Goal: Find specific page/section: Find specific page/section

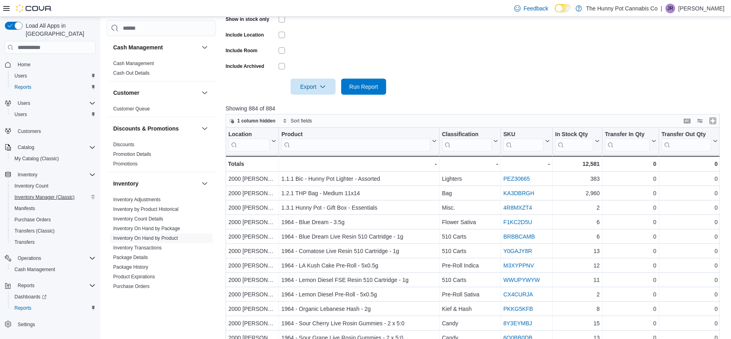
scroll to position [214, 0]
click at [45, 194] on span "Inventory Manager (Classic)" at bounding box center [44, 197] width 60 height 6
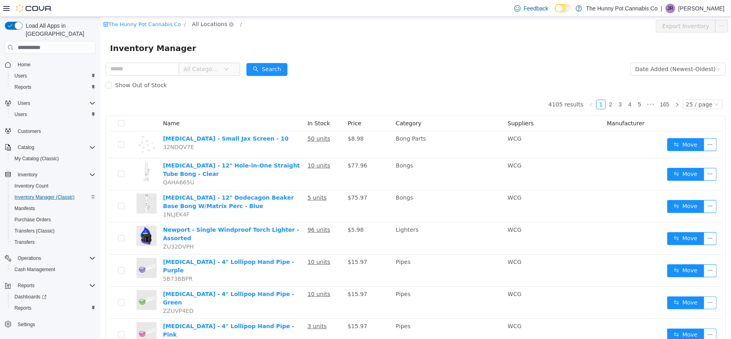
click at [198, 28] on span "All Locations" at bounding box center [209, 24] width 35 height 9
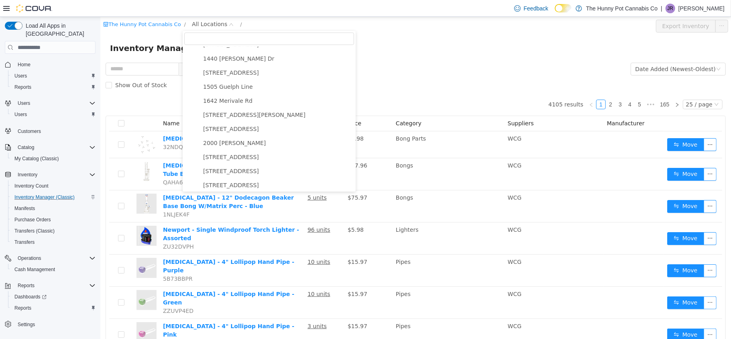
scroll to position [123, 0]
click at [238, 141] on span "2000 Appleby" at bounding box center [277, 141] width 153 height 11
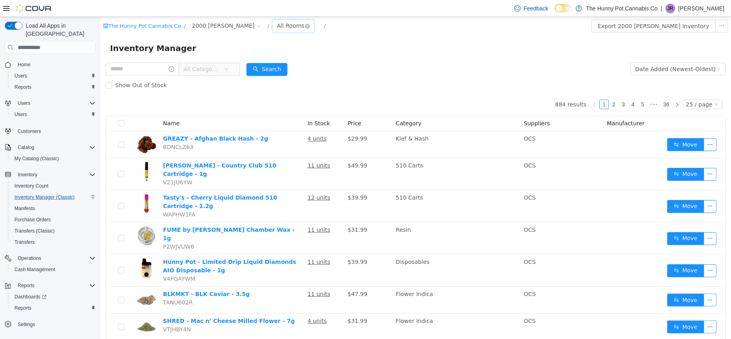
click at [277, 24] on div "All Rooms" at bounding box center [291, 26] width 28 height 12
click at [261, 78] on li "Benched (Inactive)" at bounding box center [261, 80] width 48 height 13
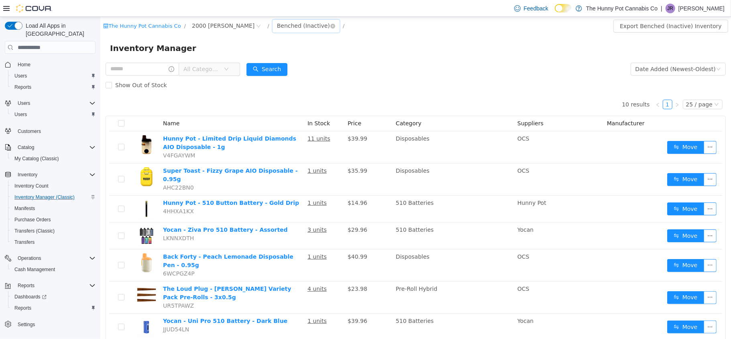
click at [277, 22] on div "Benched (Inactive)" at bounding box center [303, 26] width 53 height 12
click at [257, 92] on li "Destruction" at bounding box center [268, 93] width 62 height 13
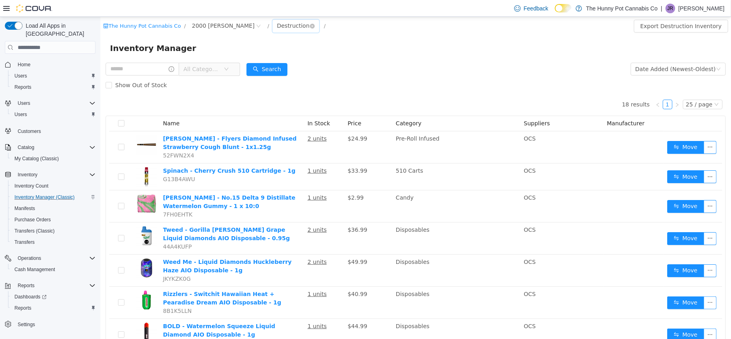
click at [277, 29] on div "Destruction" at bounding box center [293, 26] width 33 height 12
click at [253, 82] on li "Benched (Inactive)" at bounding box center [261, 80] width 48 height 13
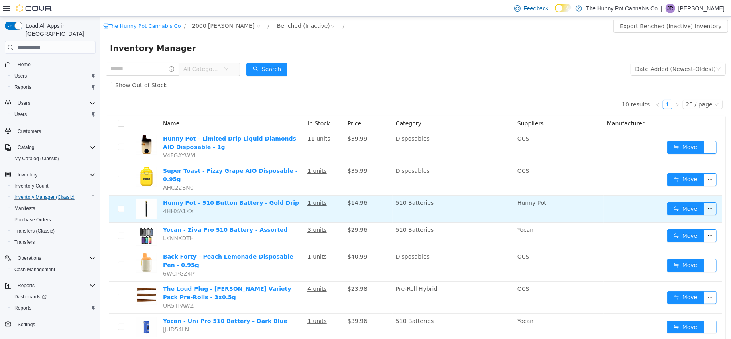
scroll to position [112, 0]
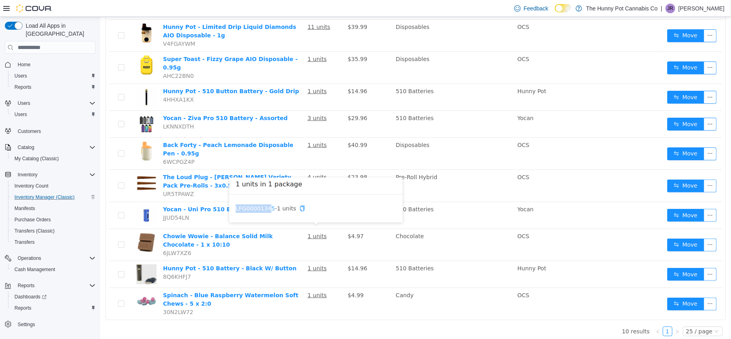
drag, startPoint x: 233, startPoint y: 209, endPoint x: 271, endPoint y: 208, distance: 38.6
click at [271, 208] on div "LFG00001345 - 1 units" at bounding box center [316, 209] width 174 height 28
click at [271, 208] on link "LFG00001345" at bounding box center [254, 208] width 39 height 6
click at [230, 208] on div "LFG00001345 - 1 units" at bounding box center [316, 209] width 174 height 28
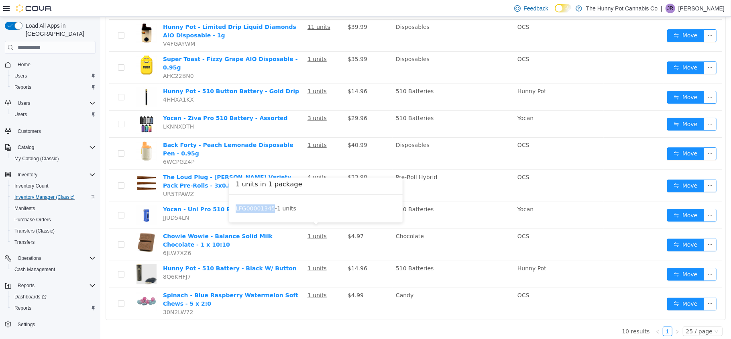
copy link "LFG00001345"
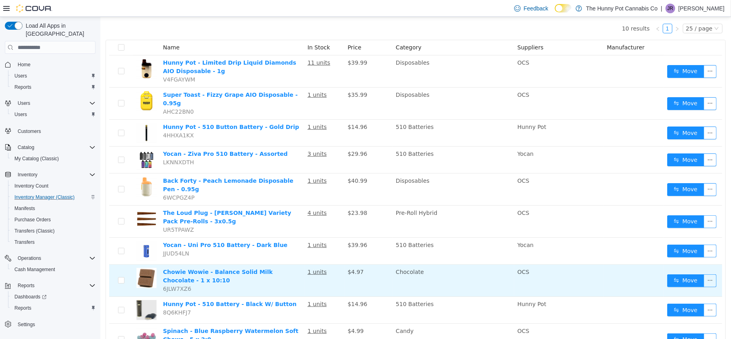
scroll to position [0, 0]
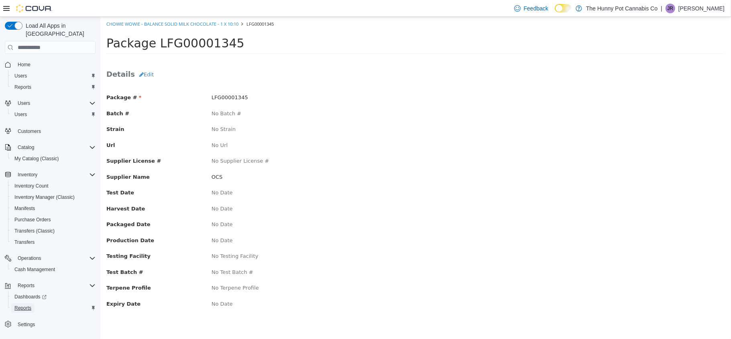
click at [17, 303] on span "Reports" at bounding box center [22, 308] width 17 height 10
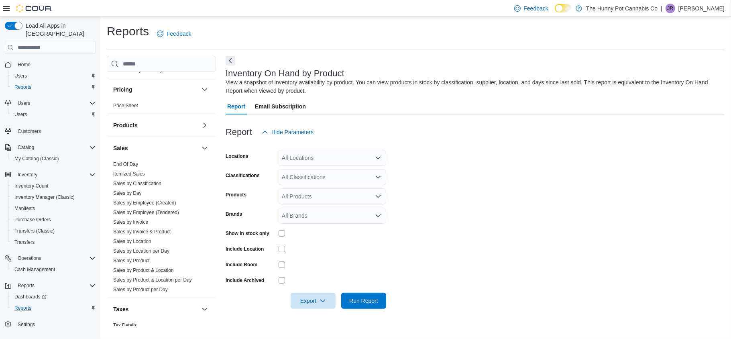
scroll to position [379, 0]
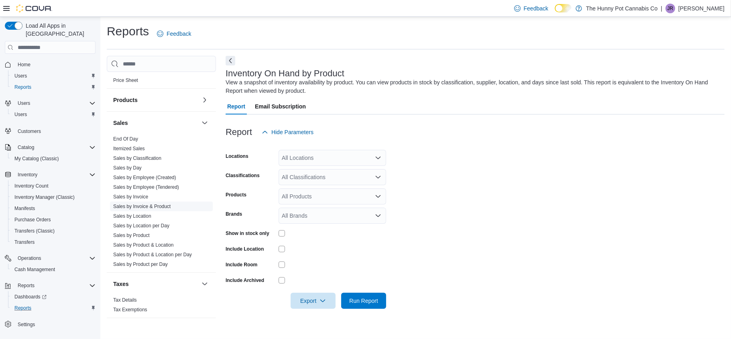
click at [157, 208] on link "Sales by Invoice & Product" at bounding box center [141, 207] width 57 height 6
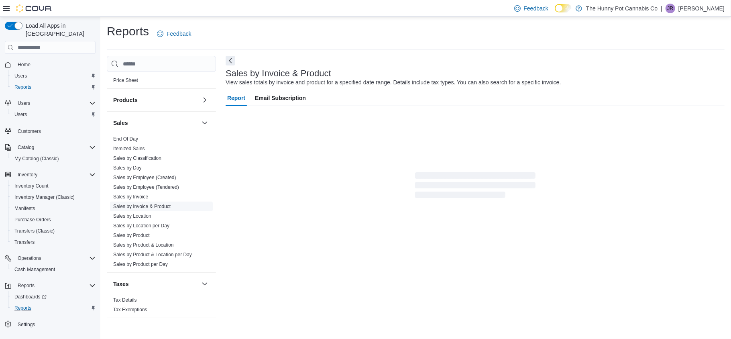
click at [286, 165] on div "Report Email Subscription" at bounding box center [475, 145] width 499 height 110
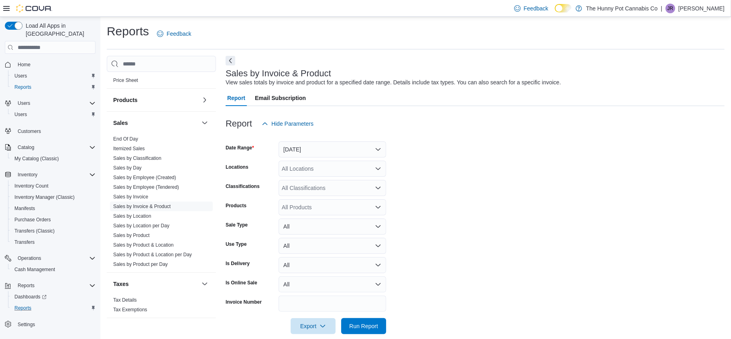
scroll to position [11, 0]
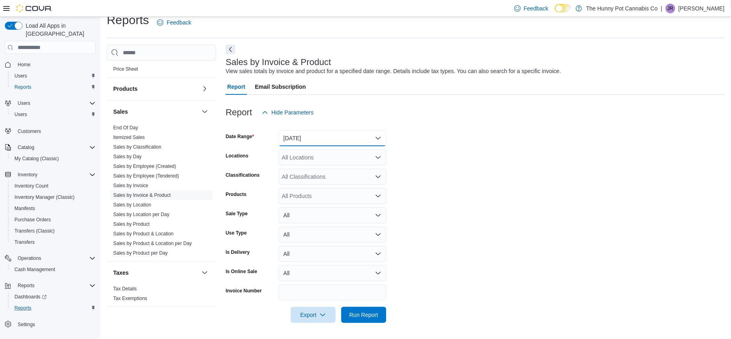
click at [328, 145] on button "Yesterday" at bounding box center [333, 138] width 108 height 16
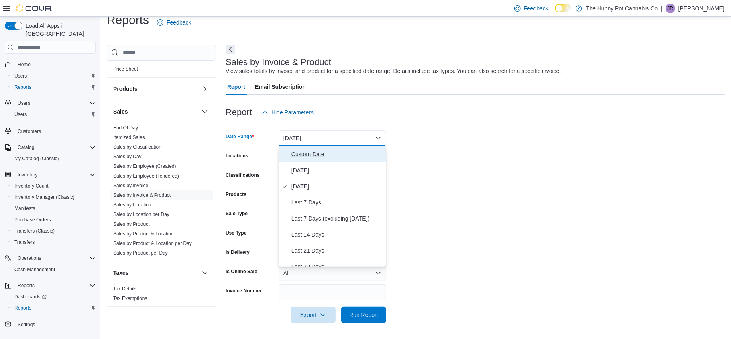
click at [325, 152] on span "Custom Date" at bounding box center [338, 154] width 92 height 10
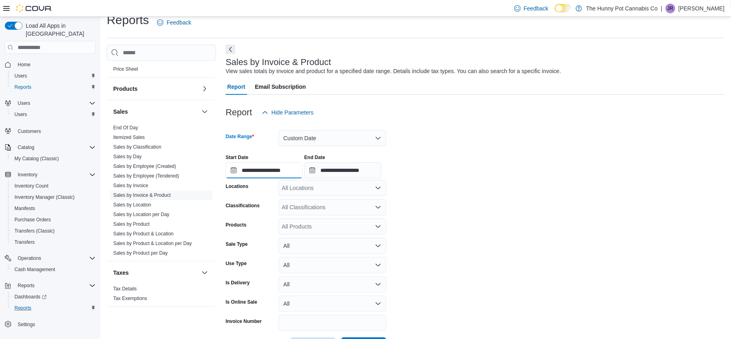
click at [231, 172] on input "**********" at bounding box center [264, 170] width 77 height 16
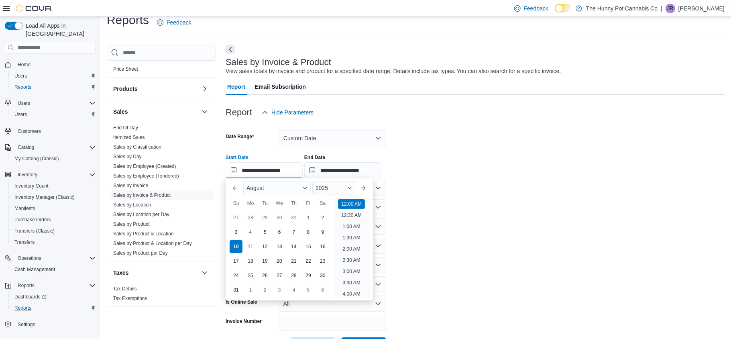
scroll to position [25, 0]
click at [246, 220] on div "28" at bounding box center [250, 218] width 14 height 14
type input "**********"
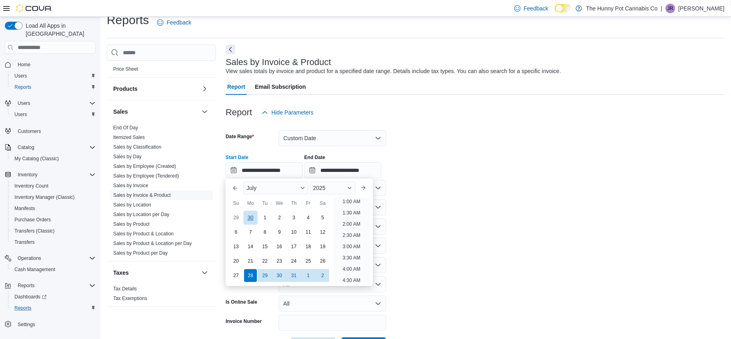
scroll to position [2, 0]
click at [439, 159] on div "**********" at bounding box center [475, 163] width 499 height 31
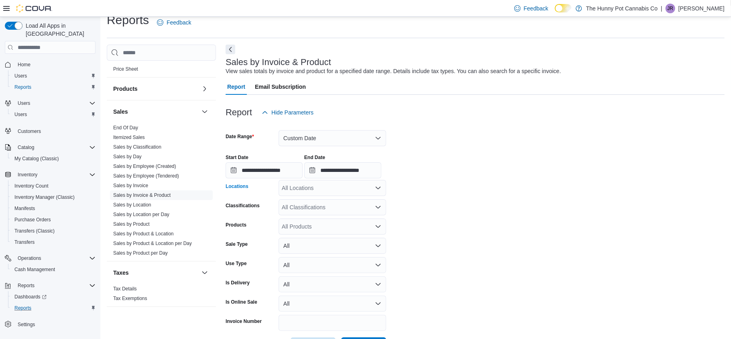
click at [358, 187] on div "All Locations" at bounding box center [333, 188] width 108 height 16
type input "****"
click at [349, 196] on button "2000 Appleby" at bounding box center [333, 202] width 108 height 12
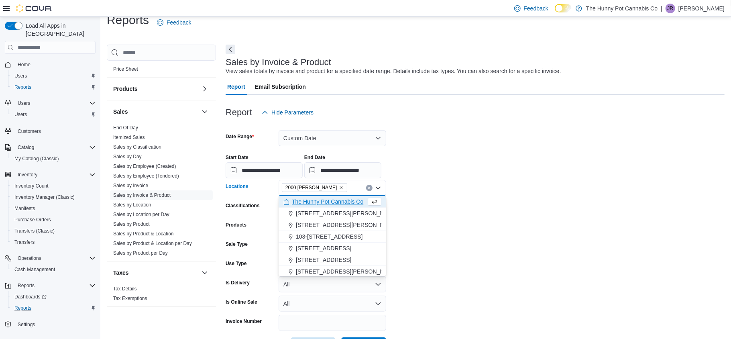
click at [461, 175] on div "**********" at bounding box center [475, 163] width 499 height 31
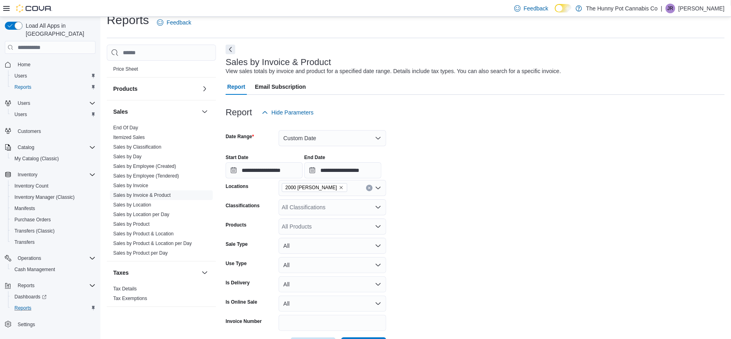
click at [300, 226] on div "All Products" at bounding box center [333, 227] width 108 height 16
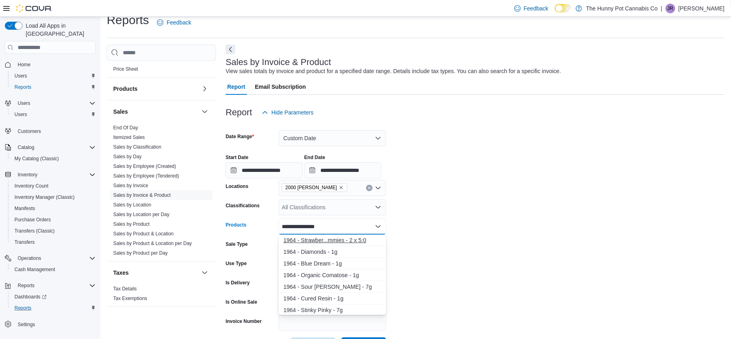
type input "**********"
click at [323, 239] on div "1964 - Strawber...mmies - 2 x 5:0" at bounding box center [333, 240] width 98 height 8
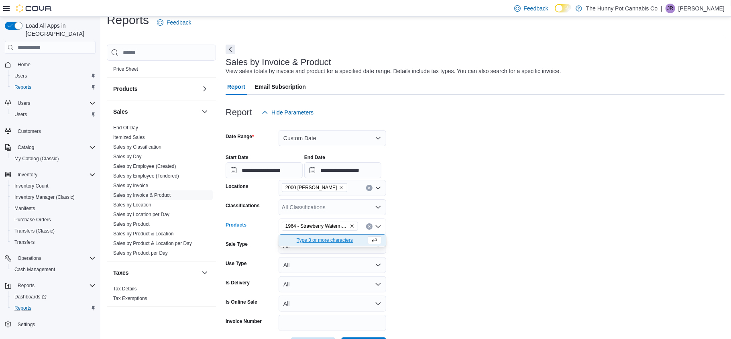
click at [434, 216] on form "**********" at bounding box center [475, 237] width 499 height 233
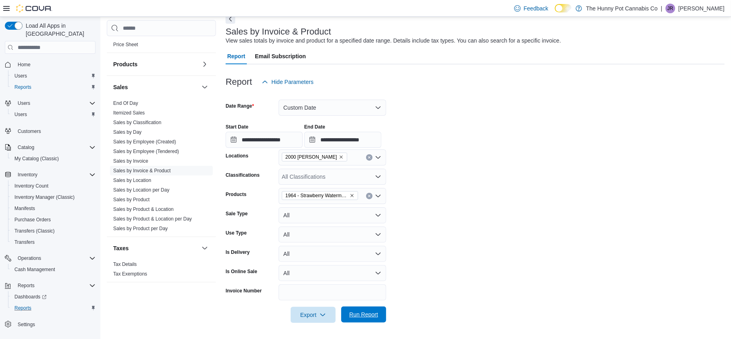
click at [376, 310] on span "Run Report" at bounding box center [363, 314] width 35 height 16
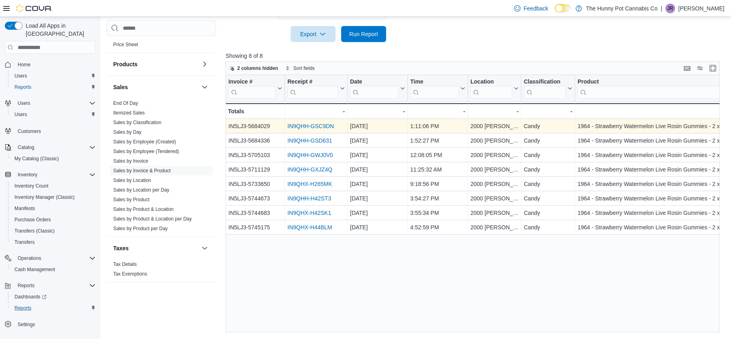
click at [314, 128] on link "IN9QHH-GSC9DN" at bounding box center [311, 126] width 47 height 6
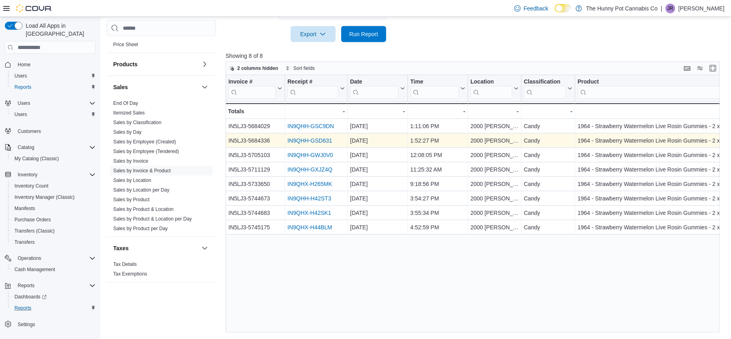
click at [319, 142] on link "IN9QHH-GSD631" at bounding box center [310, 140] width 45 height 6
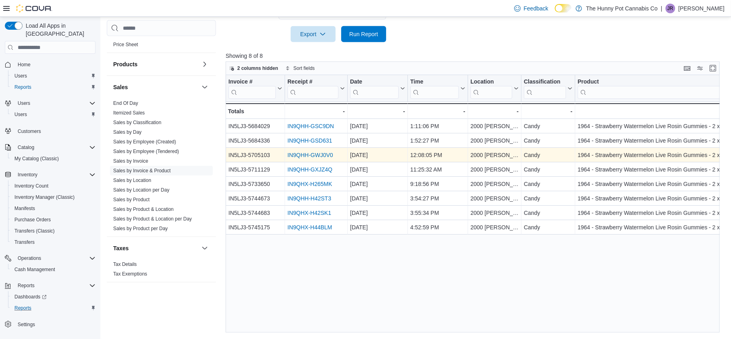
click at [315, 153] on link "IN9QHH-GWJ0V0" at bounding box center [311, 155] width 46 height 6
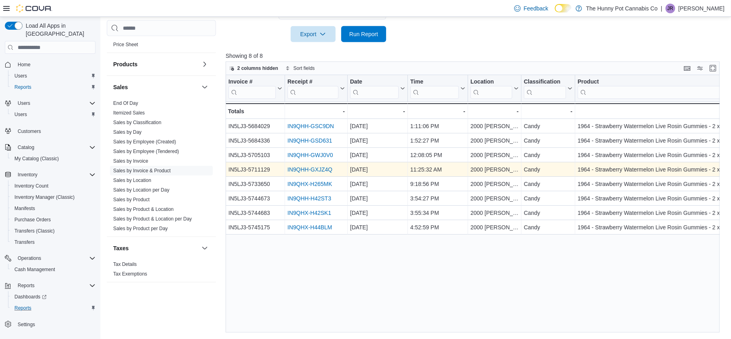
click at [306, 169] on link "IN9QHH-GXJZ4Q" at bounding box center [310, 169] width 45 height 6
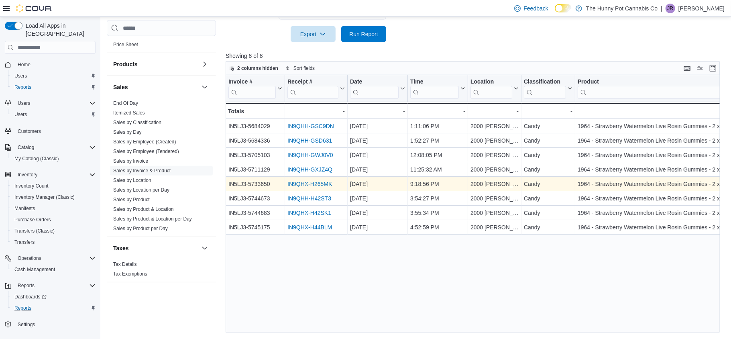
click at [310, 184] on link "IN9QHX-H265MK" at bounding box center [310, 184] width 45 height 6
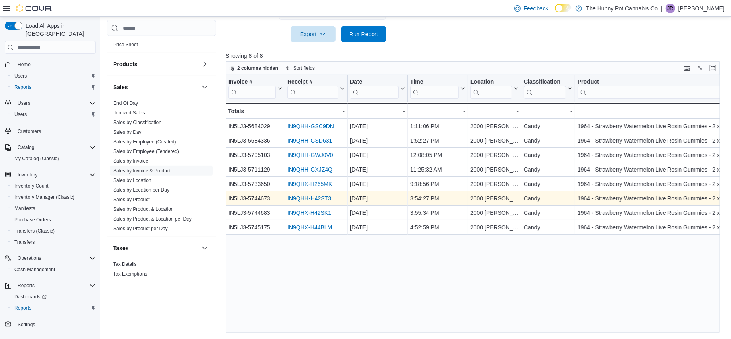
click at [319, 198] on link "IN9QHH-H42ST3" at bounding box center [310, 198] width 44 height 6
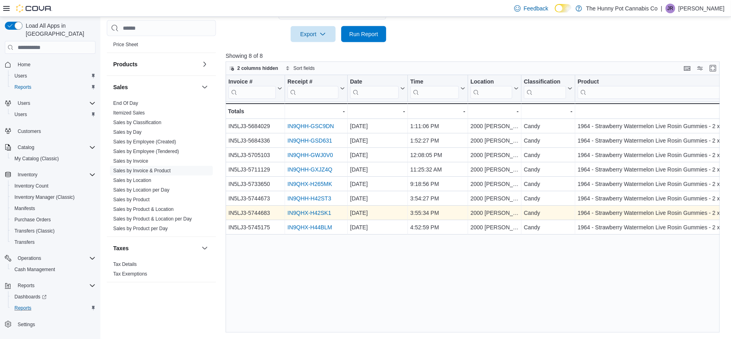
click at [299, 214] on link "IN9QHX-H42SK1" at bounding box center [310, 213] width 44 height 6
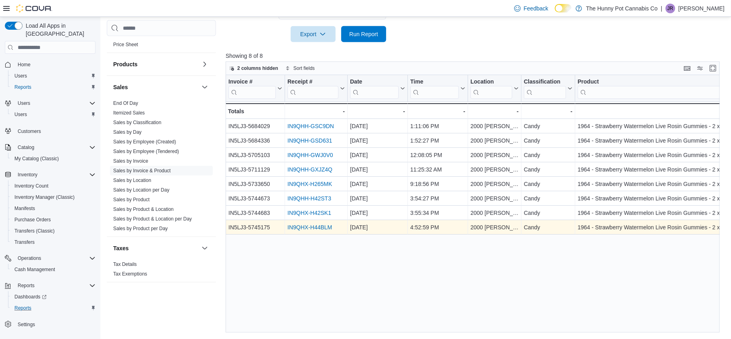
click at [317, 230] on link "IN9QHX-H44BLM" at bounding box center [310, 227] width 45 height 6
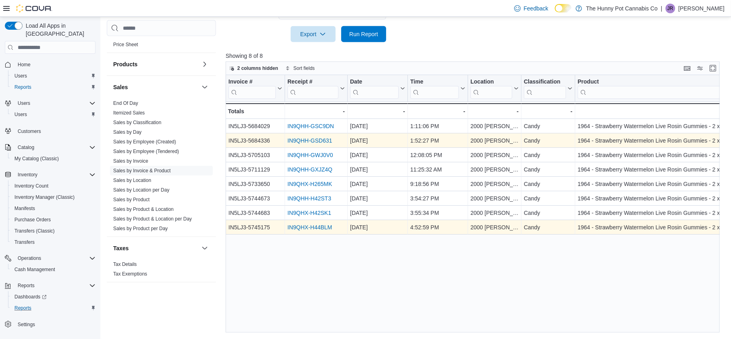
click at [315, 140] on link "IN9QHH-GSD631" at bounding box center [310, 140] width 45 height 6
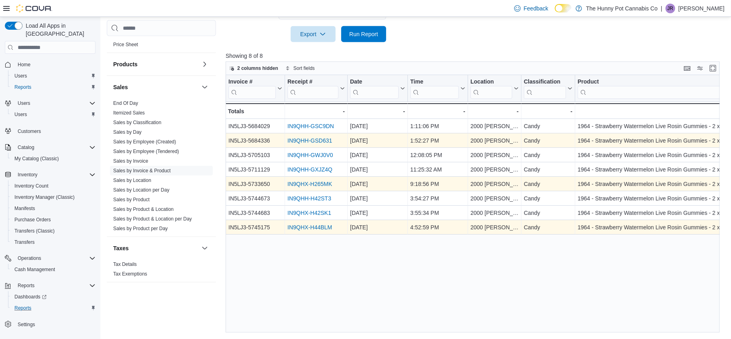
click at [321, 185] on link "IN9QHX-H265MK" at bounding box center [310, 184] width 45 height 6
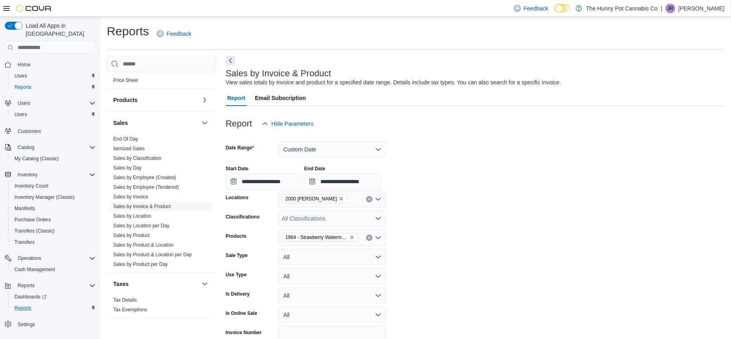
click at [370, 236] on icon "Clear input" at bounding box center [369, 237] width 3 height 3
type input "*****"
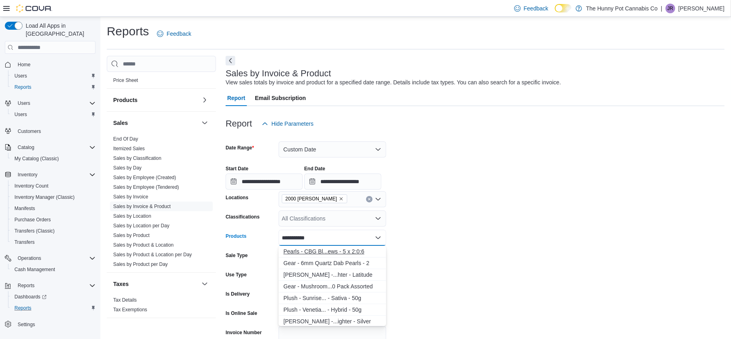
type input "**********"
click at [358, 249] on div "Pearls - CBG Bl...ews - 5 x 2:0:6" at bounding box center [333, 251] width 98 height 8
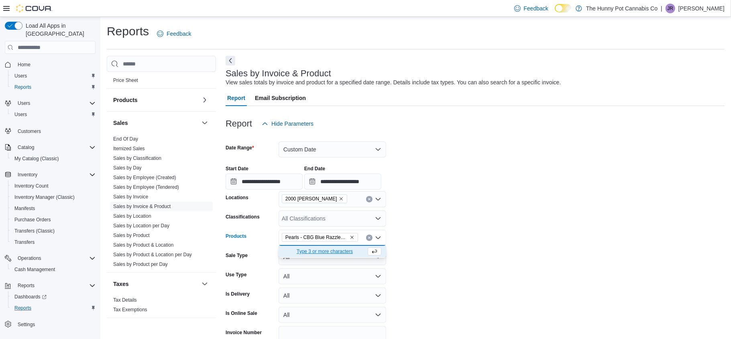
click at [401, 239] on form "**********" at bounding box center [475, 248] width 499 height 233
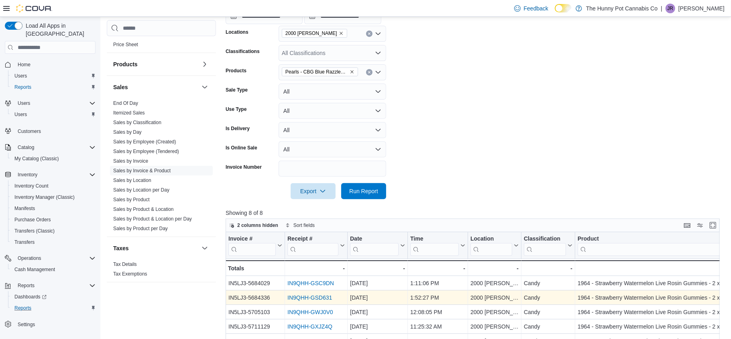
scroll to position [173, 0]
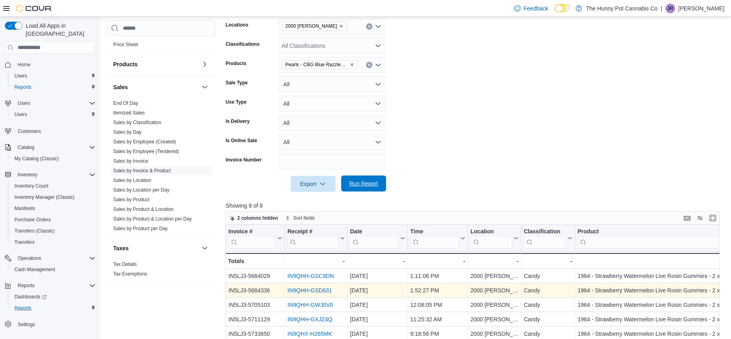
click at [356, 176] on div "Export Run Report" at bounding box center [306, 184] width 161 height 16
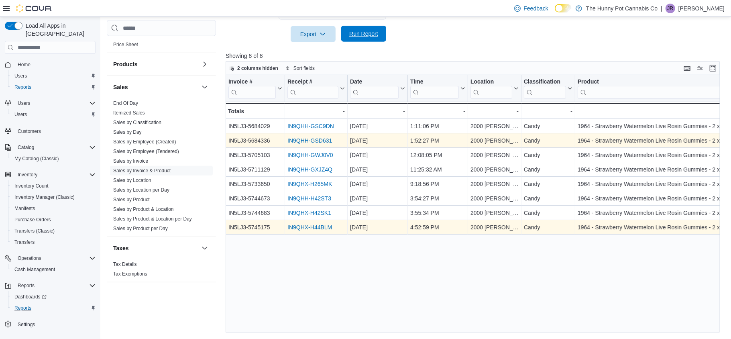
click at [360, 41] on span "Run Report" at bounding box center [363, 34] width 35 height 16
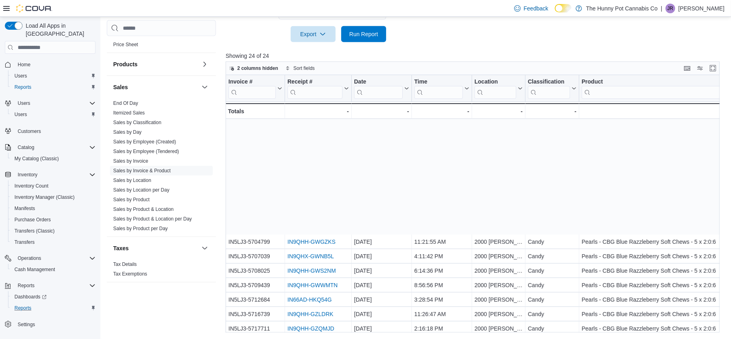
scroll to position [134, 0]
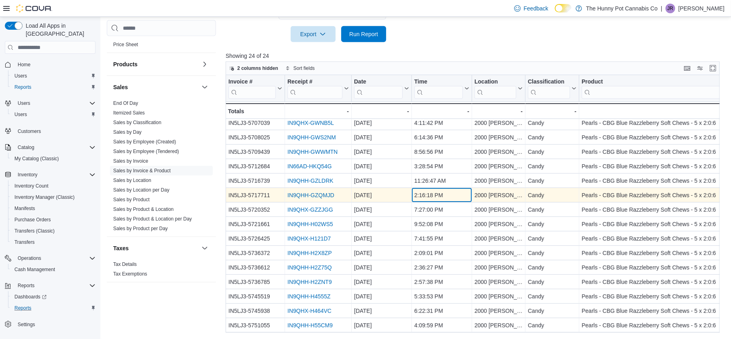
click at [419, 194] on div "2:16:18 PM" at bounding box center [442, 195] width 55 height 10
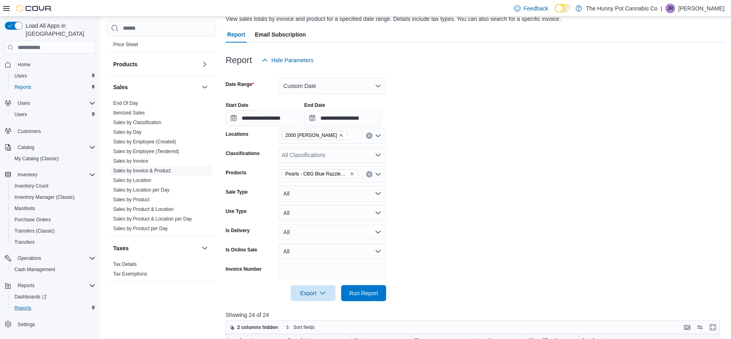
scroll to position [58, 0]
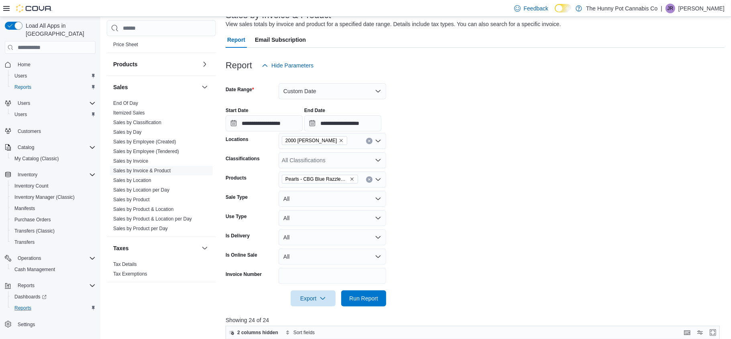
click at [370, 182] on button "Clear input" at bounding box center [369, 179] width 6 height 6
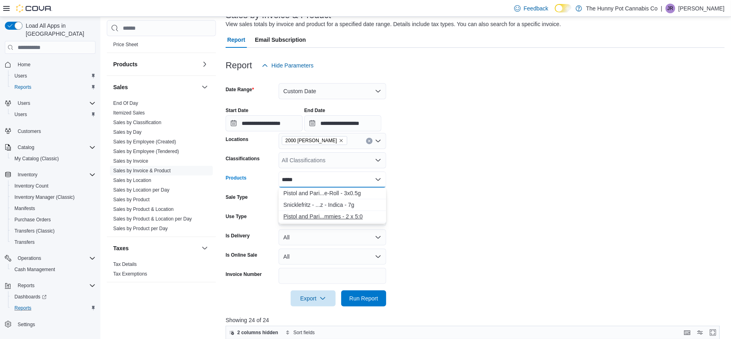
type input "*****"
click at [351, 213] on div "Pistol and Pari...mmies - 2 x 5:0" at bounding box center [333, 216] width 98 height 8
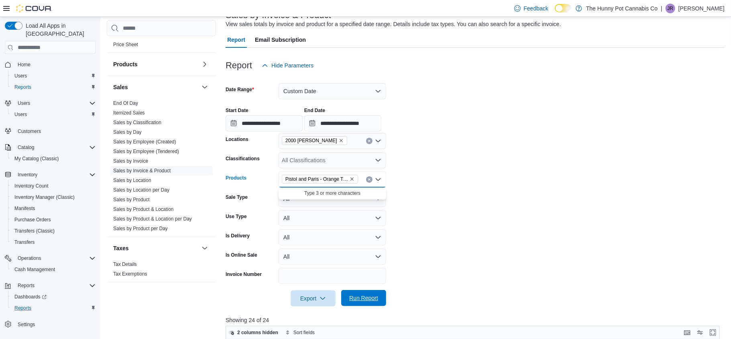
click at [366, 301] on span "Run Report" at bounding box center [363, 298] width 29 height 8
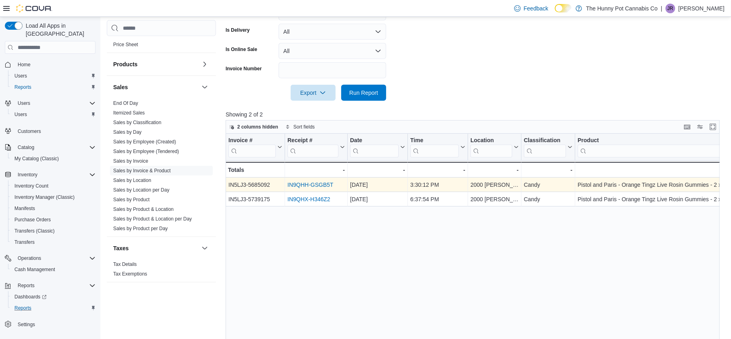
click at [310, 185] on link "IN9QHH-GSGB5T" at bounding box center [311, 185] width 46 height 6
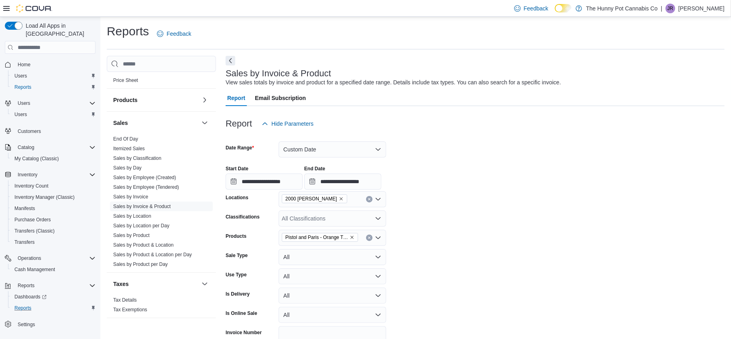
click at [368, 236] on icon "Clear input" at bounding box center [369, 237] width 3 height 3
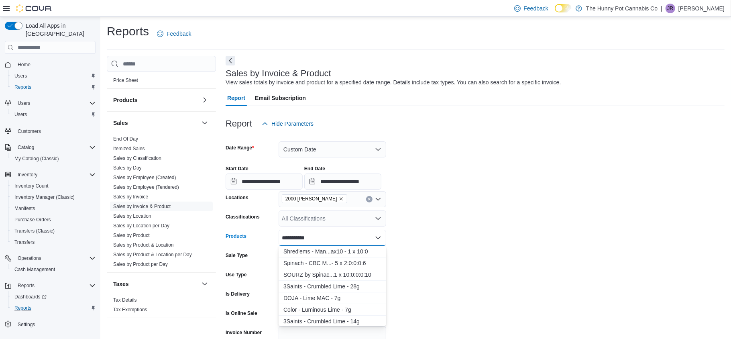
type input "**********"
click at [334, 251] on div "Shred'ems - Man...ax10 - 1 x 10:0" at bounding box center [333, 251] width 98 height 8
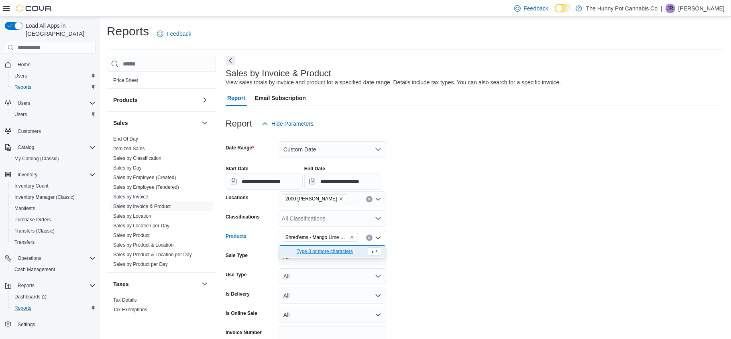
click at [413, 241] on form "**********" at bounding box center [475, 248] width 499 height 233
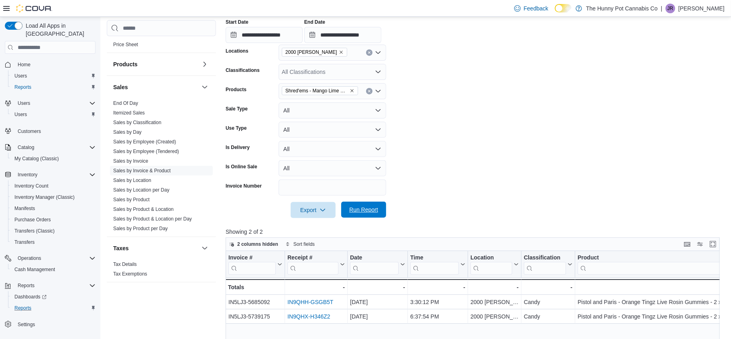
scroll to position [161, 0]
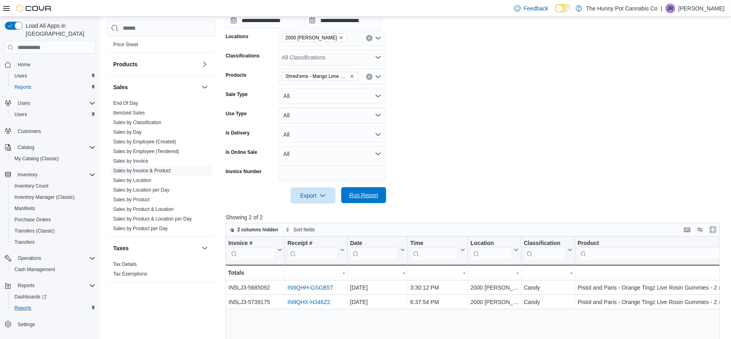
click at [346, 192] on span "Run Report" at bounding box center [363, 195] width 35 height 16
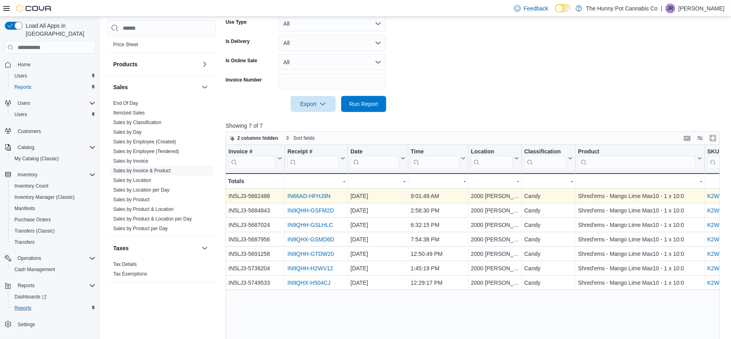
click at [313, 196] on link "IN66AD-HFHJ9N" at bounding box center [309, 196] width 43 height 6
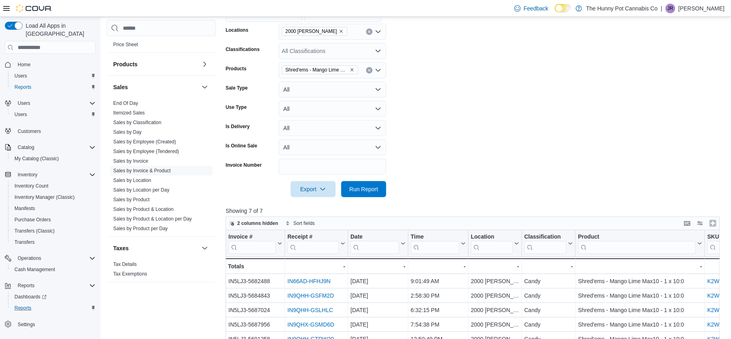
scroll to position [166, 0]
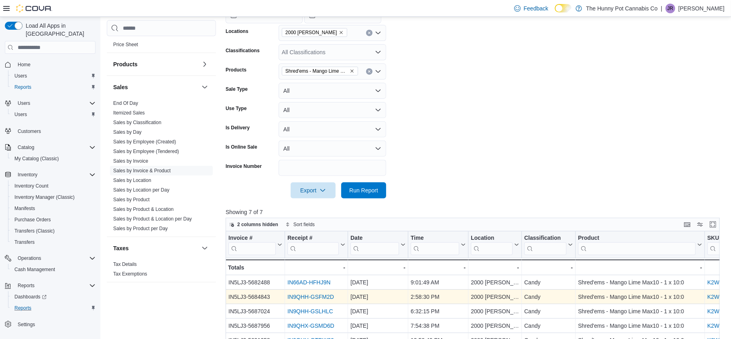
click at [324, 296] on link "IN9QHH-GSFM2D" at bounding box center [311, 297] width 47 height 6
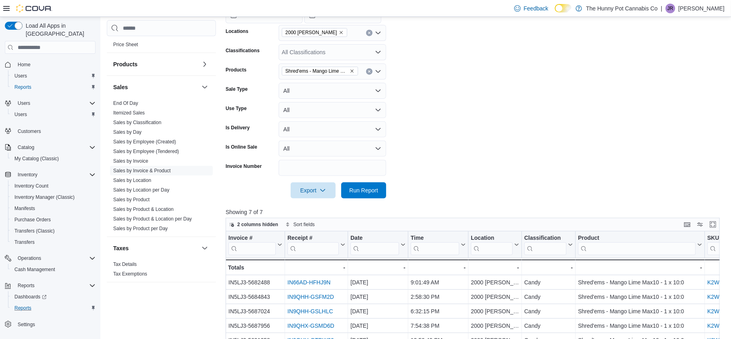
click at [368, 74] on button "Clear input" at bounding box center [369, 71] width 6 height 6
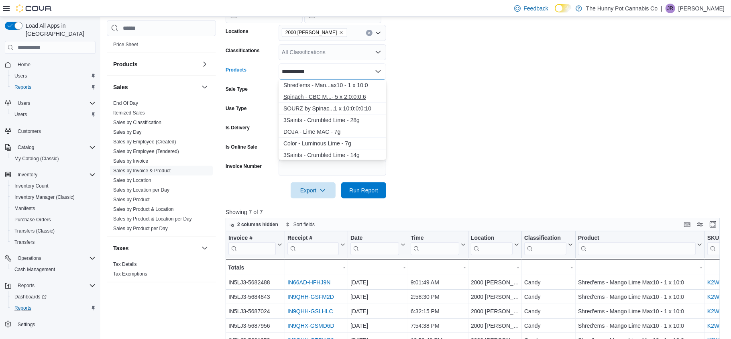
type input "**********"
click at [317, 96] on div "Spinach - CBC M...- 5 x 2:0:0:0:6" at bounding box center [333, 97] width 98 height 8
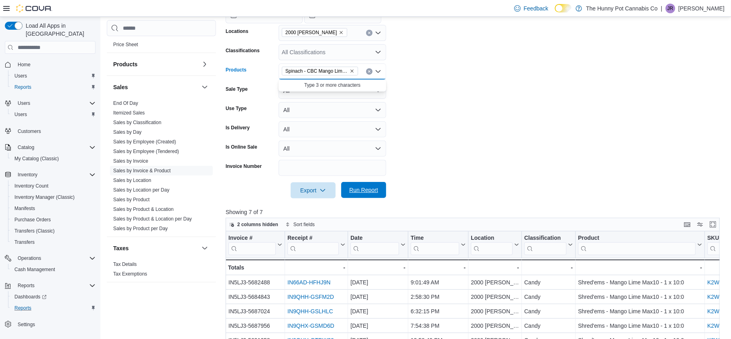
click at [359, 188] on span "Run Report" at bounding box center [363, 190] width 29 height 8
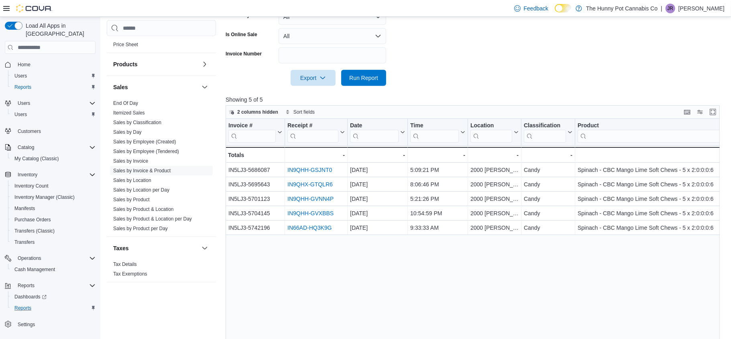
scroll to position [323, 0]
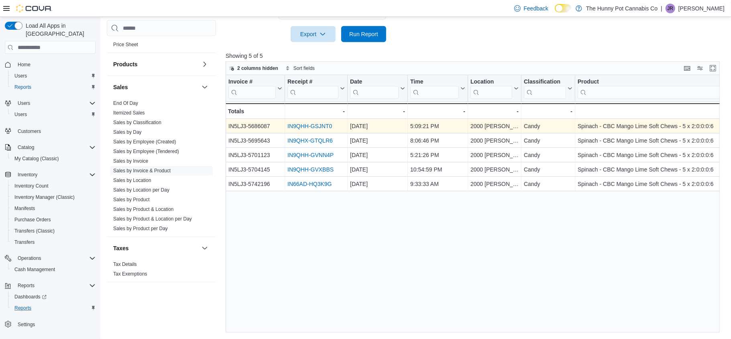
click at [306, 126] on link "IN9QHH-GSJNT0" at bounding box center [310, 126] width 45 height 6
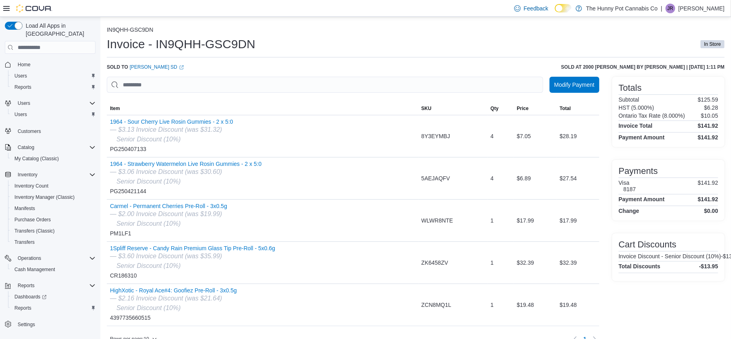
scroll to position [20, 0]
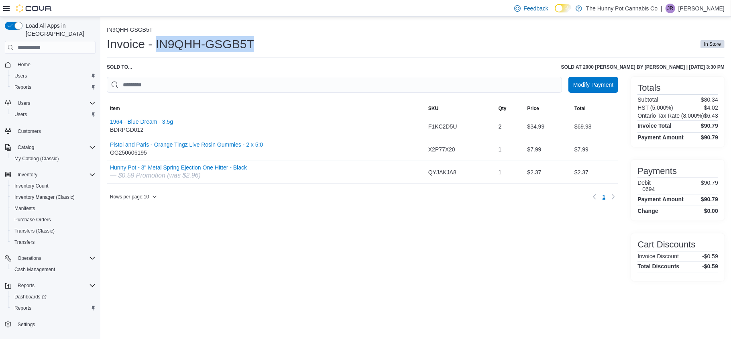
drag, startPoint x: 156, startPoint y: 46, endPoint x: 262, endPoint y: 52, distance: 106.2
click at [262, 52] on div "Invoice - IN9QHH-GSGB5T In Store" at bounding box center [416, 44] width 618 height 16
copy h1 "IN9QHH-GSGB5T"
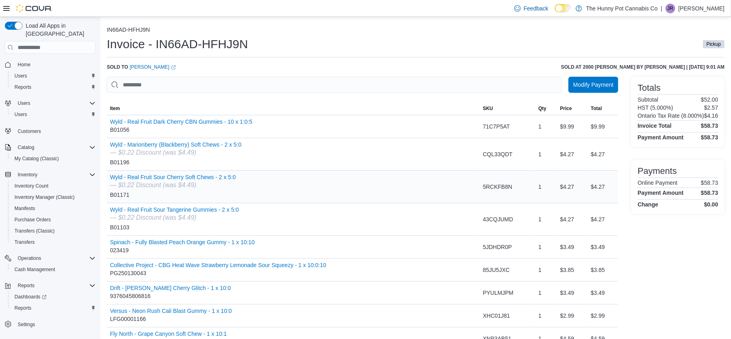
scroll to position [73, 0]
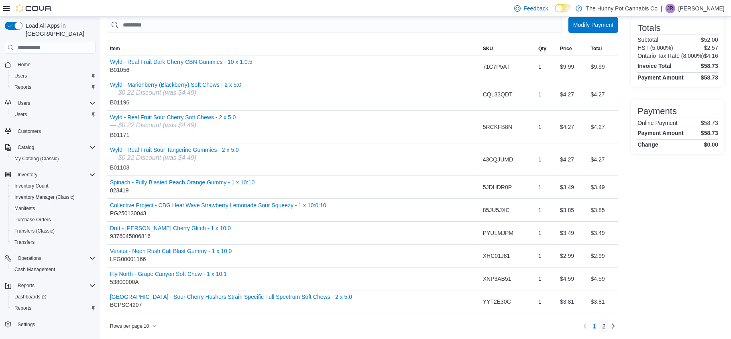
click at [605, 324] on link "2" at bounding box center [605, 326] width 10 height 13
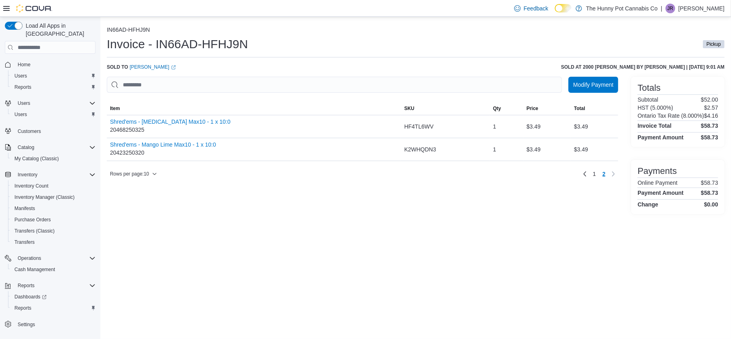
scroll to position [0, 0]
click at [594, 176] on link "1" at bounding box center [595, 173] width 10 height 13
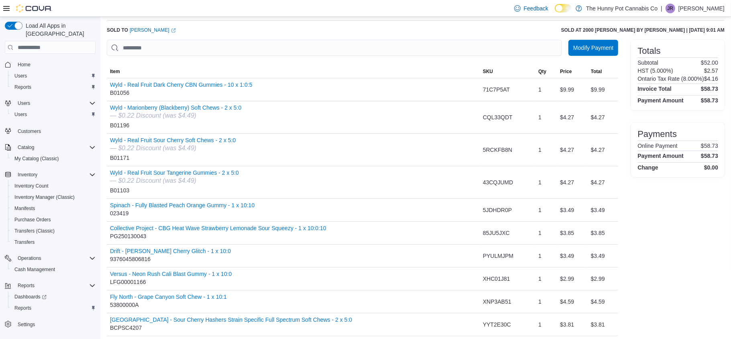
scroll to position [38, 0]
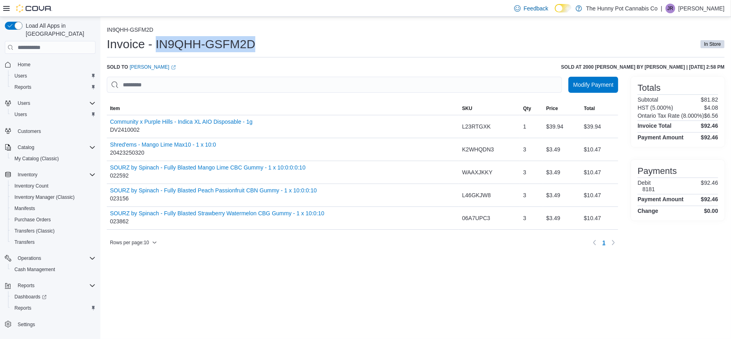
drag, startPoint x: 156, startPoint y: 45, endPoint x: 327, endPoint y: 43, distance: 171.1
click at [327, 43] on div "Invoice - IN9QHH-GSFM2D In Store" at bounding box center [416, 44] width 618 height 16
copy h1 "IN9QHH-GSFM2D"
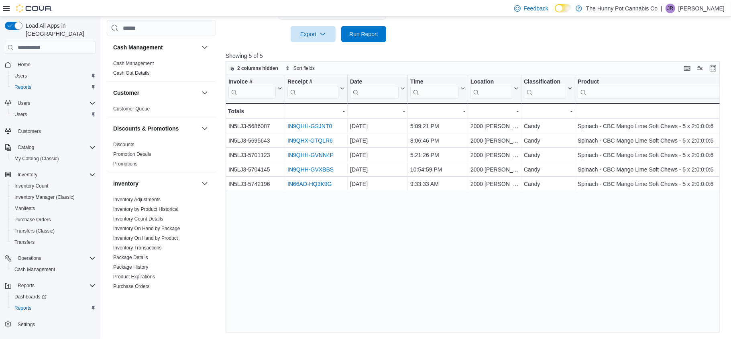
scroll to position [379, 0]
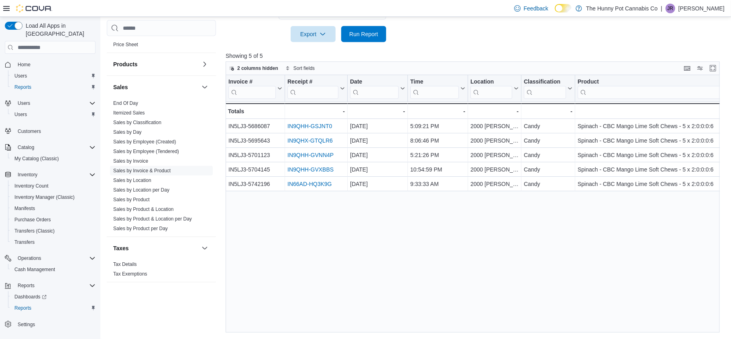
click at [297, 139] on link "IN9QHX-GTQLR6" at bounding box center [310, 140] width 45 height 6
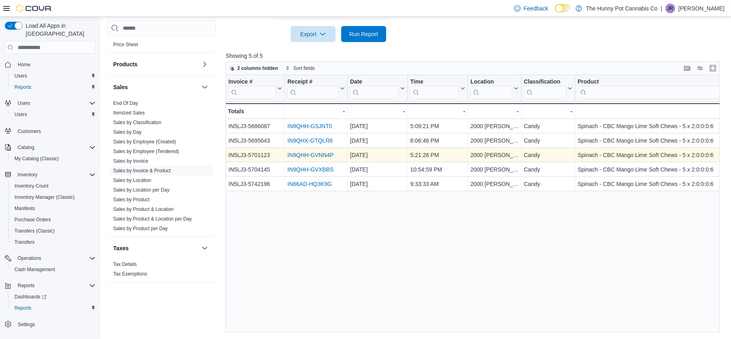
click at [316, 155] on link "IN9QHH-GVNN4P" at bounding box center [311, 155] width 46 height 6
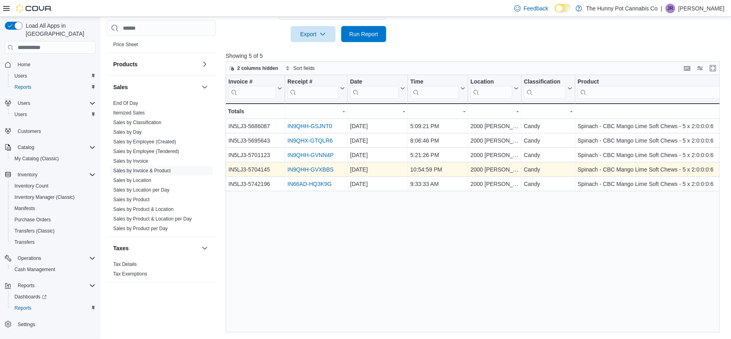
click at [329, 172] on link "IN9QHH-GVXBBS" at bounding box center [311, 169] width 46 height 6
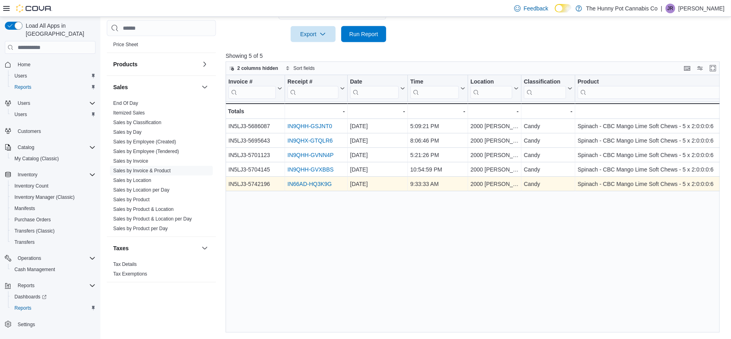
click at [312, 184] on link "IN66AD-HQ3K9G" at bounding box center [310, 184] width 44 height 6
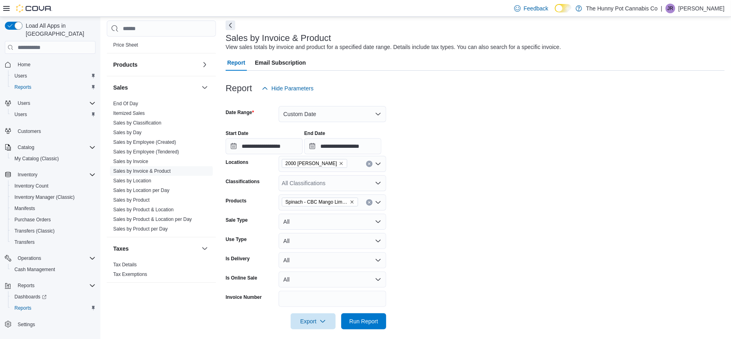
scroll to position [0, 0]
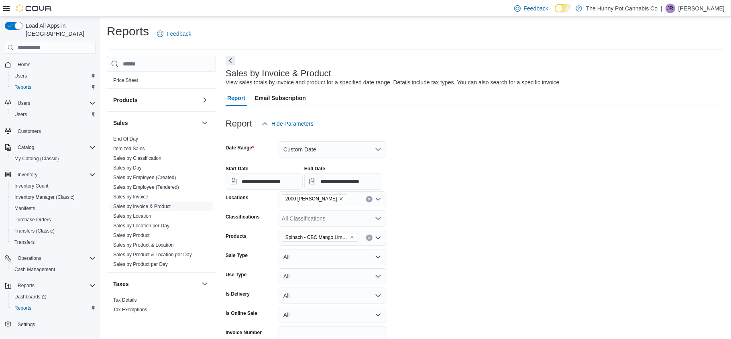
click at [368, 238] on icon "Clear input" at bounding box center [369, 238] width 2 height 2
click at [368, 238] on div "All Products Combo box. Selected. Combo box input. All Products. Type some text…" at bounding box center [333, 238] width 108 height 16
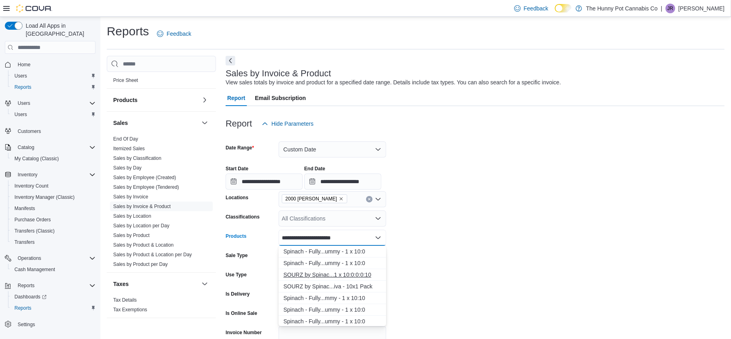
type input "**********"
click at [346, 274] on div "SOURZ by Spinac...1 x 10:0:0:0:10" at bounding box center [333, 275] width 98 height 8
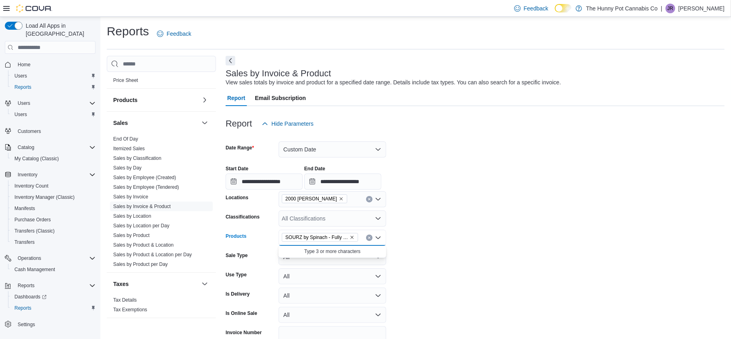
click at [425, 268] on form "**********" at bounding box center [475, 248] width 499 height 233
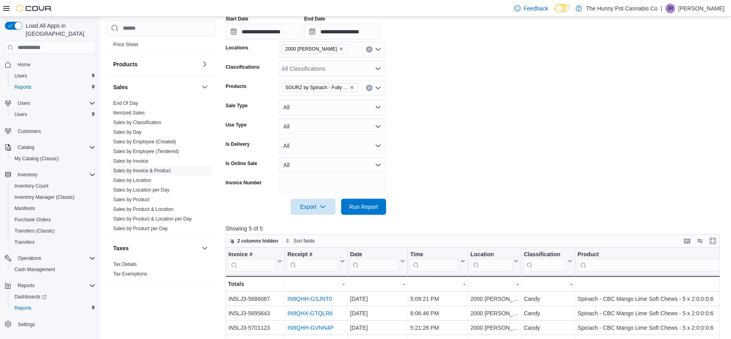
scroll to position [156, 0]
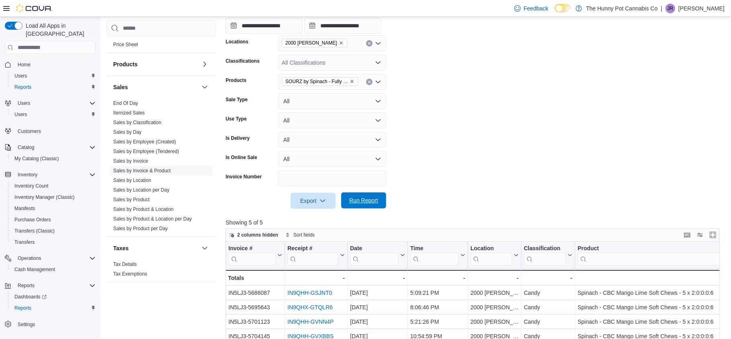
click at [370, 196] on span "Run Report" at bounding box center [363, 200] width 35 height 16
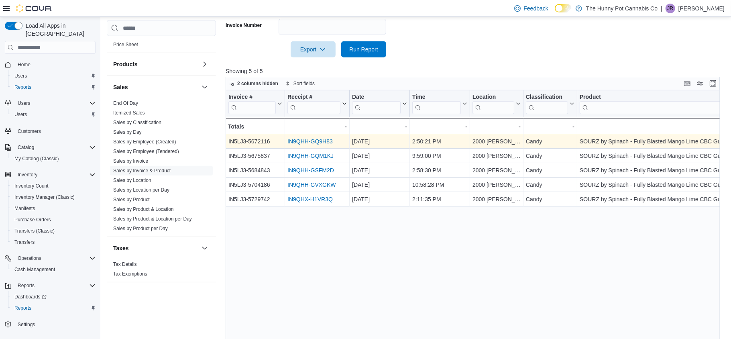
click at [308, 139] on link "IN9QHH-GQ9H83" at bounding box center [310, 141] width 45 height 6
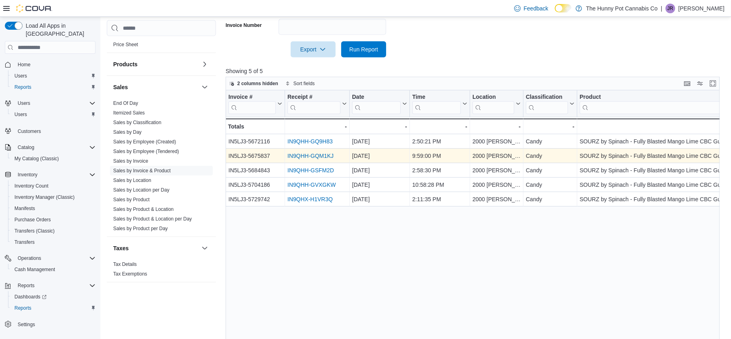
click at [306, 159] on link "IN9QHH-GQM1KJ" at bounding box center [311, 156] width 46 height 6
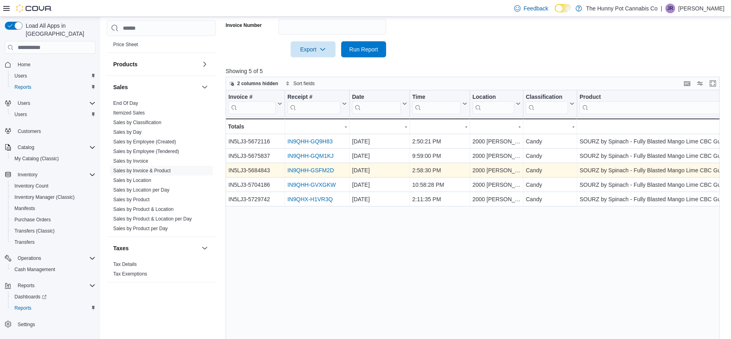
click at [330, 172] on link "IN9QHH-GSFM2D" at bounding box center [311, 170] width 47 height 6
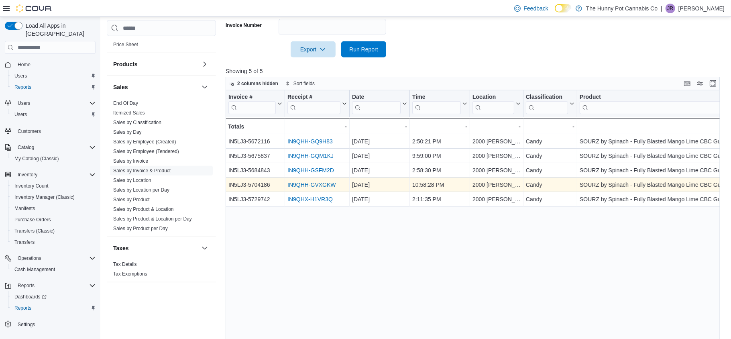
click at [317, 188] on link "IN9QHH-GVXGKW" at bounding box center [312, 185] width 49 height 6
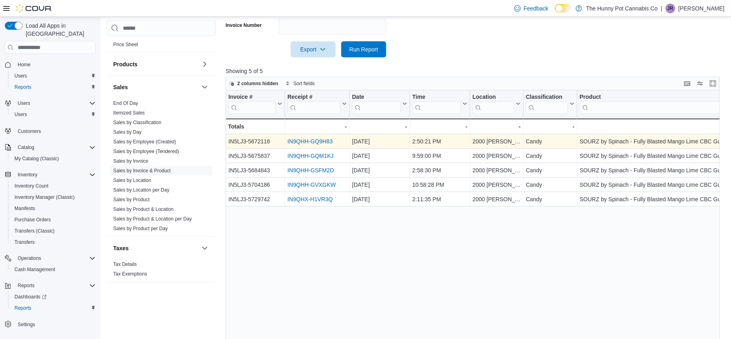
scroll to position [0, 0]
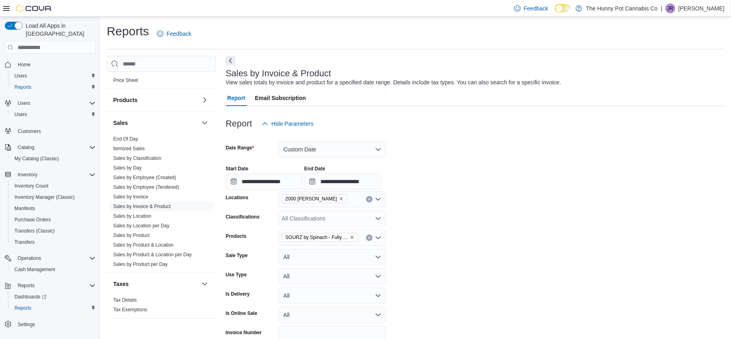
click at [366, 237] on button "Clear input" at bounding box center [369, 238] width 6 height 6
type input "****"
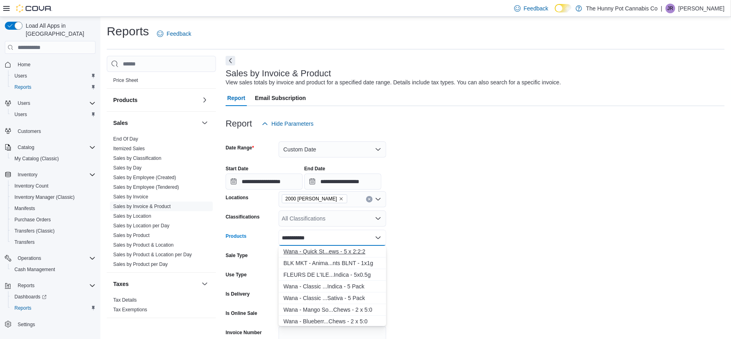
type input "**********"
click at [355, 253] on div "Wana - Quick St...ews - 5 x 2:2:2" at bounding box center [333, 251] width 98 height 8
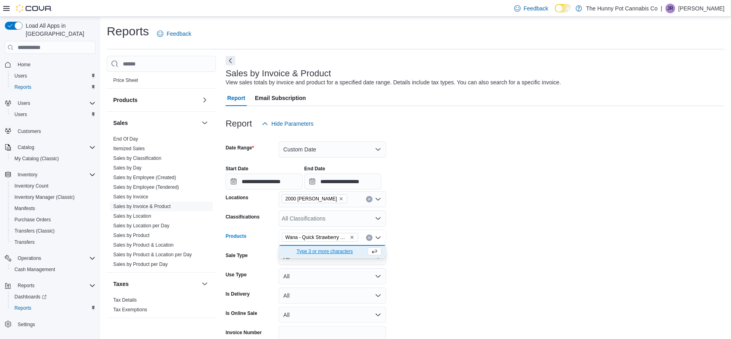
click at [515, 224] on form "**********" at bounding box center [475, 248] width 499 height 233
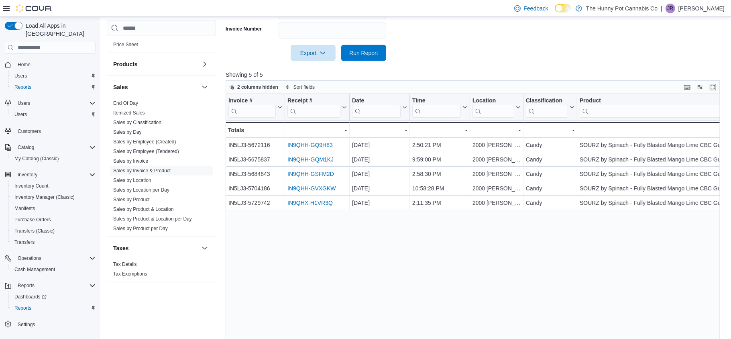
scroll to position [323, 0]
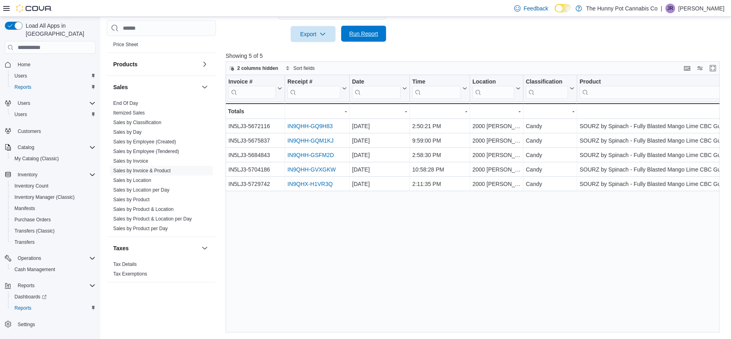
click at [370, 38] on span "Run Report" at bounding box center [363, 34] width 35 height 16
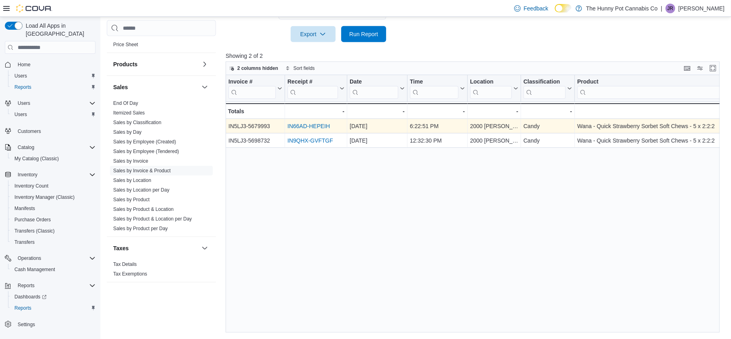
click at [302, 123] on link "IN66AD-HEPEIH" at bounding box center [309, 126] width 43 height 6
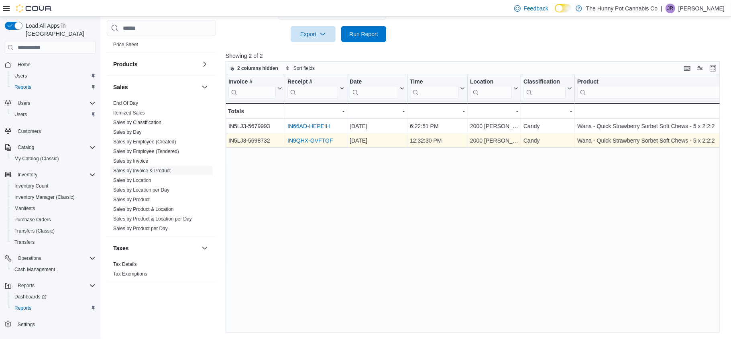
click at [310, 141] on link "IN9QHX-GVFTGF" at bounding box center [311, 140] width 46 height 6
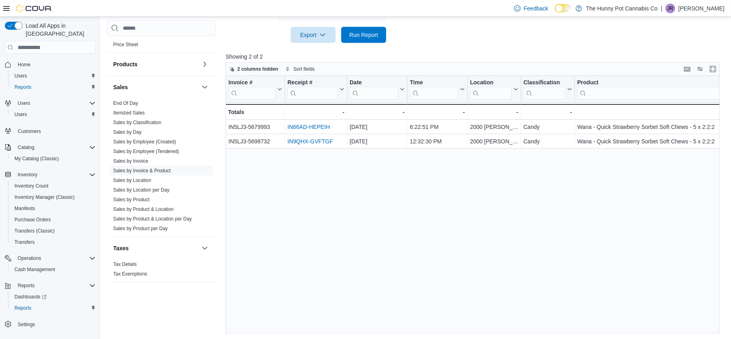
click at [347, 161] on div "Invoice # Click to view column header actions Receipt # Click to view column he…" at bounding box center [473, 204] width 494 height 257
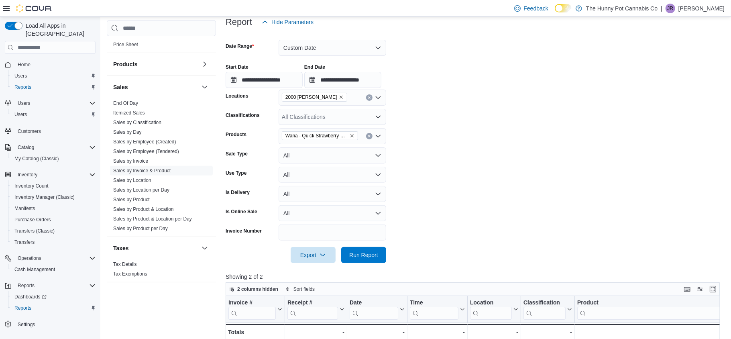
scroll to position [75, 0]
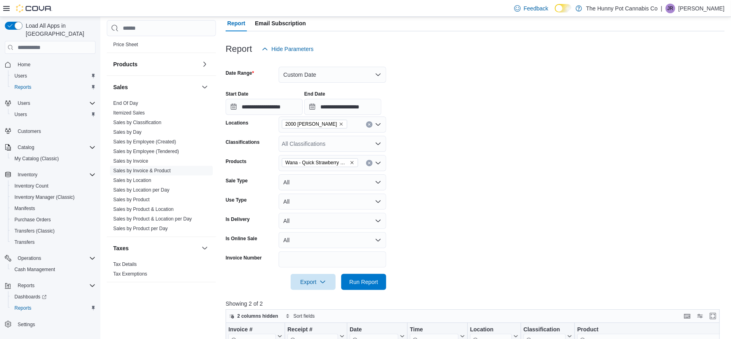
click at [368, 162] on icon "Clear input" at bounding box center [369, 162] width 3 height 3
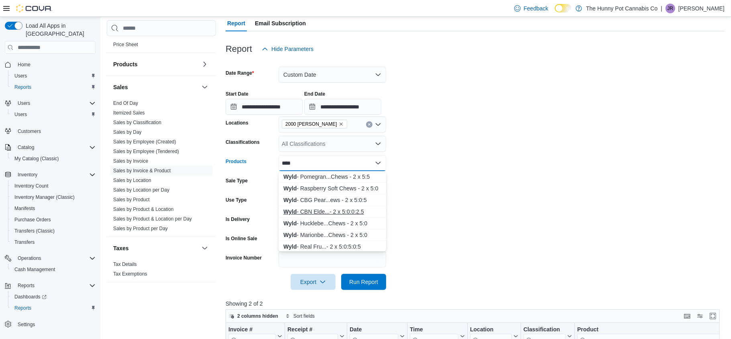
type input "****"
click at [328, 215] on div "Wyld - CBN Elde...- 2 x 5:0:0:2.5" at bounding box center [333, 212] width 98 height 8
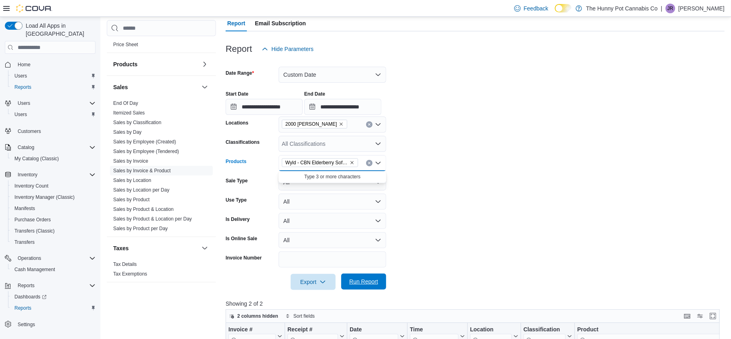
click at [374, 276] on span "Run Report" at bounding box center [363, 282] width 35 height 16
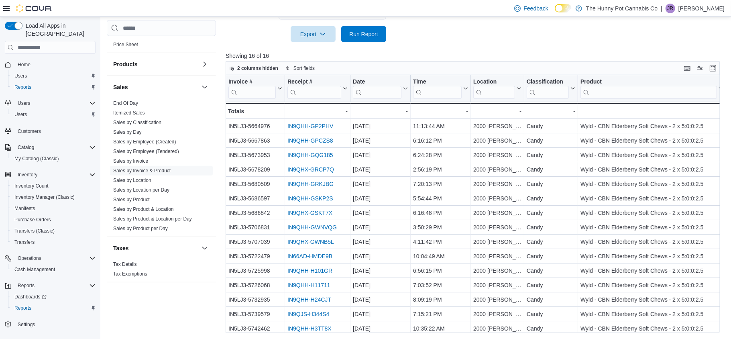
scroll to position [18, 0]
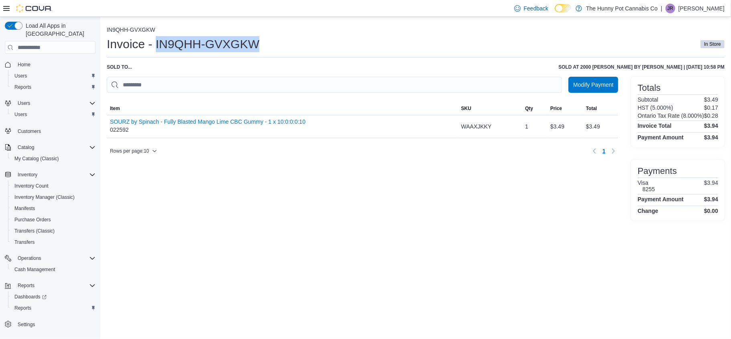
drag, startPoint x: 156, startPoint y: 48, endPoint x: 331, endPoint y: 49, distance: 174.7
click at [331, 49] on div "Invoice - IN9QHH-GVXGKW In Store" at bounding box center [416, 44] width 618 height 16
copy h1 "IN9QHH-GVXGKW"
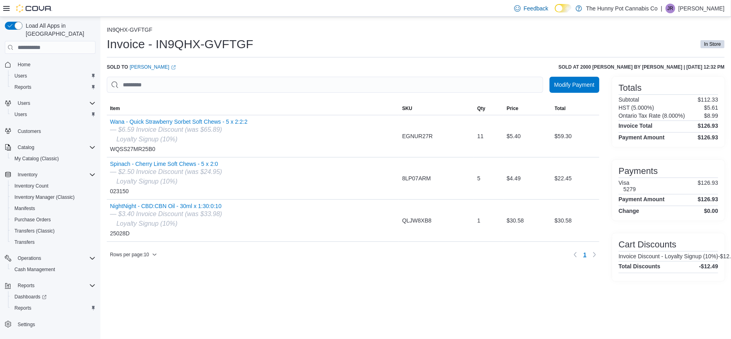
drag, startPoint x: 158, startPoint y: 47, endPoint x: 286, endPoint y: 41, distance: 127.9
click at [286, 41] on div "Invoice - IN9QHX-GVFTGF In Store" at bounding box center [416, 44] width 618 height 16
drag, startPoint x: 157, startPoint y: 45, endPoint x: 318, endPoint y: 51, distance: 161.2
click at [318, 51] on div "Invoice - IN9QHX-GVFTGF In Store" at bounding box center [416, 44] width 618 height 16
copy h1 "IN9QHX-GVFTGF"
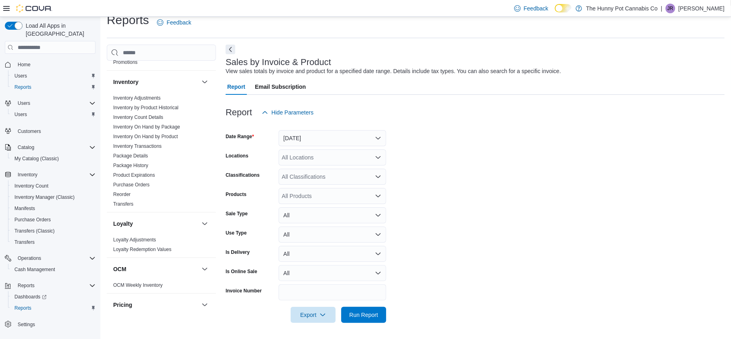
scroll to position [107, 0]
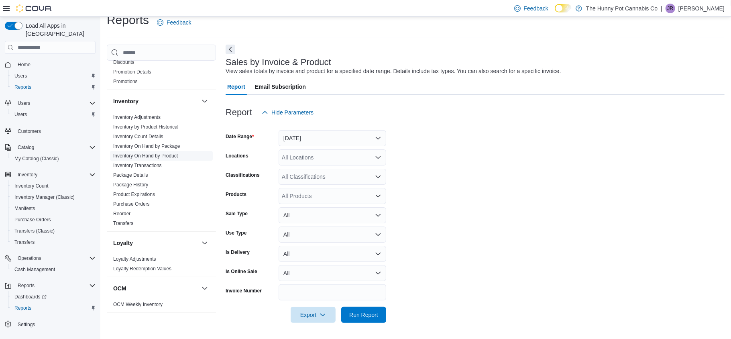
click at [169, 154] on link "Inventory On Hand by Product" at bounding box center [145, 156] width 65 height 6
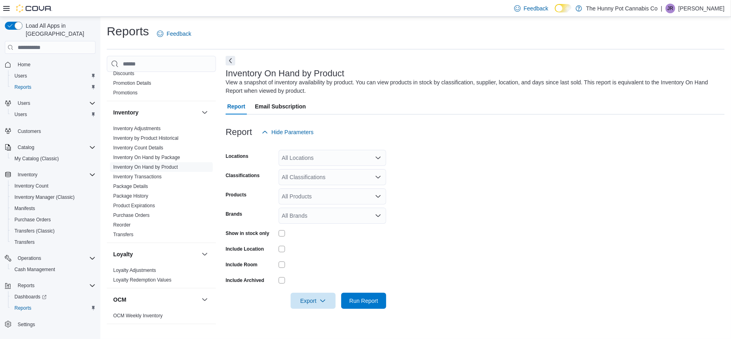
click at [327, 155] on div "All Locations" at bounding box center [333, 158] width 108 height 16
type input "****"
click at [322, 168] on span "2000 [PERSON_NAME]" at bounding box center [326, 171] width 60 height 8
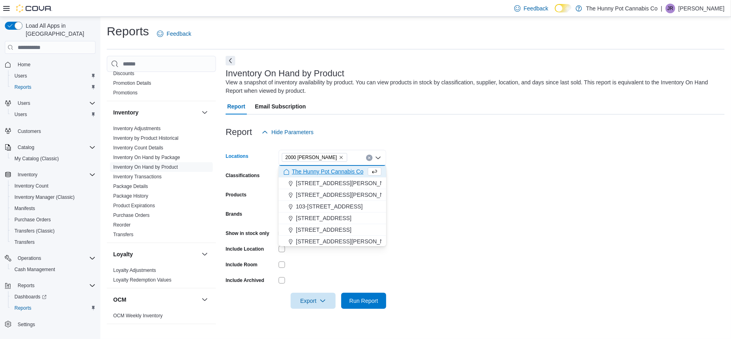
click at [435, 168] on form "Locations 2000 [GEOGRAPHIC_DATA] Combo box. Selected. 2000 [GEOGRAPHIC_DATA]. P…" at bounding box center [475, 224] width 499 height 169
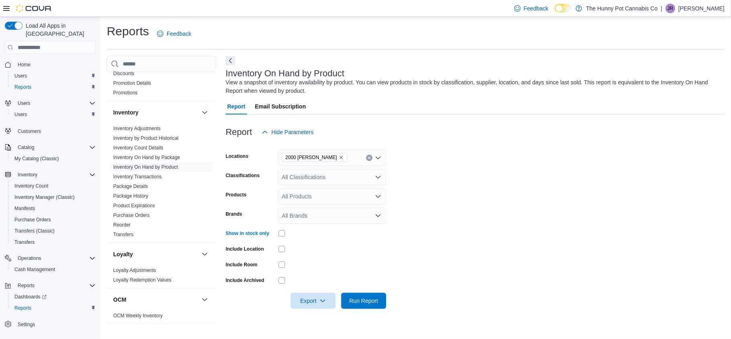
click at [374, 317] on div at bounding box center [475, 314] width 499 height 10
click at [373, 304] on span "Run Report" at bounding box center [363, 300] width 29 height 8
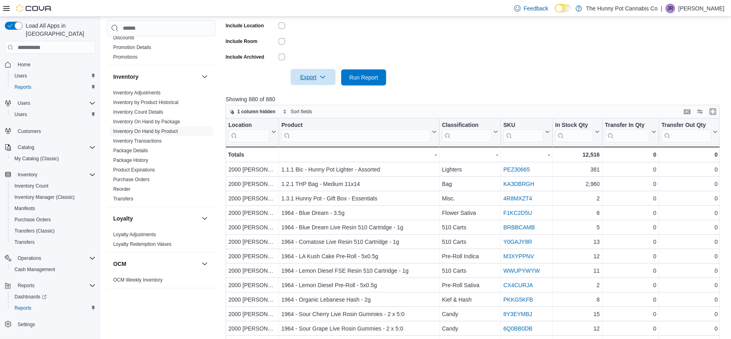
click at [327, 84] on span "Export" at bounding box center [313, 77] width 35 height 16
click at [323, 98] on button "Export to Excel" at bounding box center [315, 94] width 46 height 16
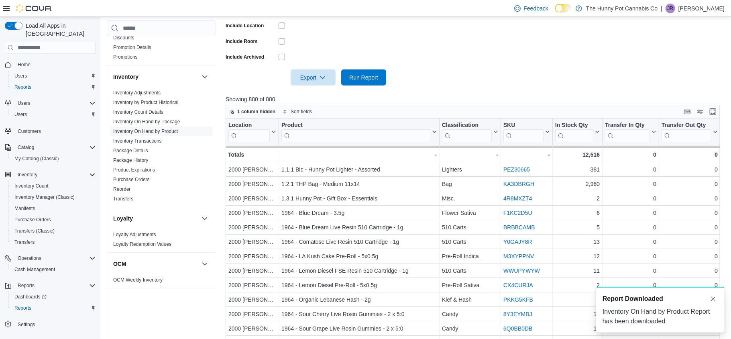
scroll to position [0, 0]
